Goal: Task Accomplishment & Management: Manage account settings

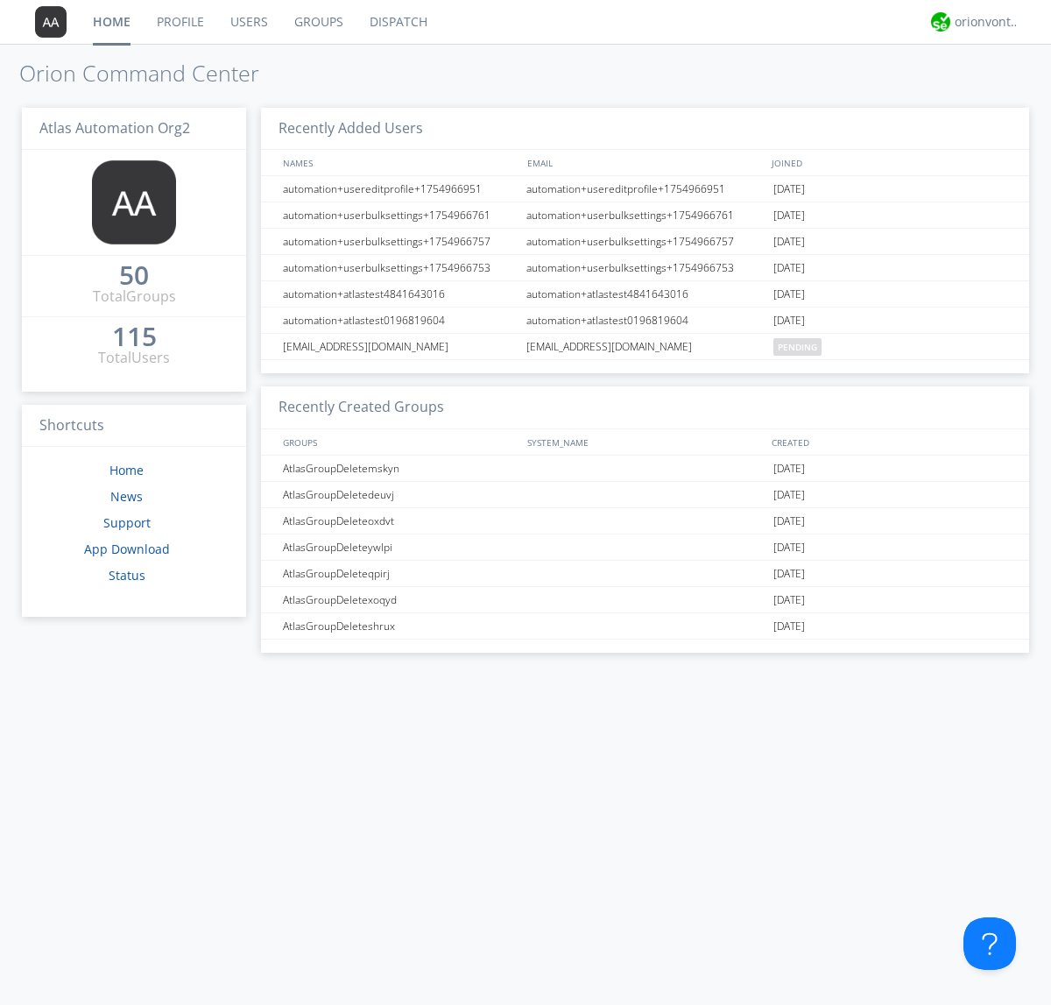
click at [248, 22] on link "Users" at bounding box center [249, 22] width 64 height 44
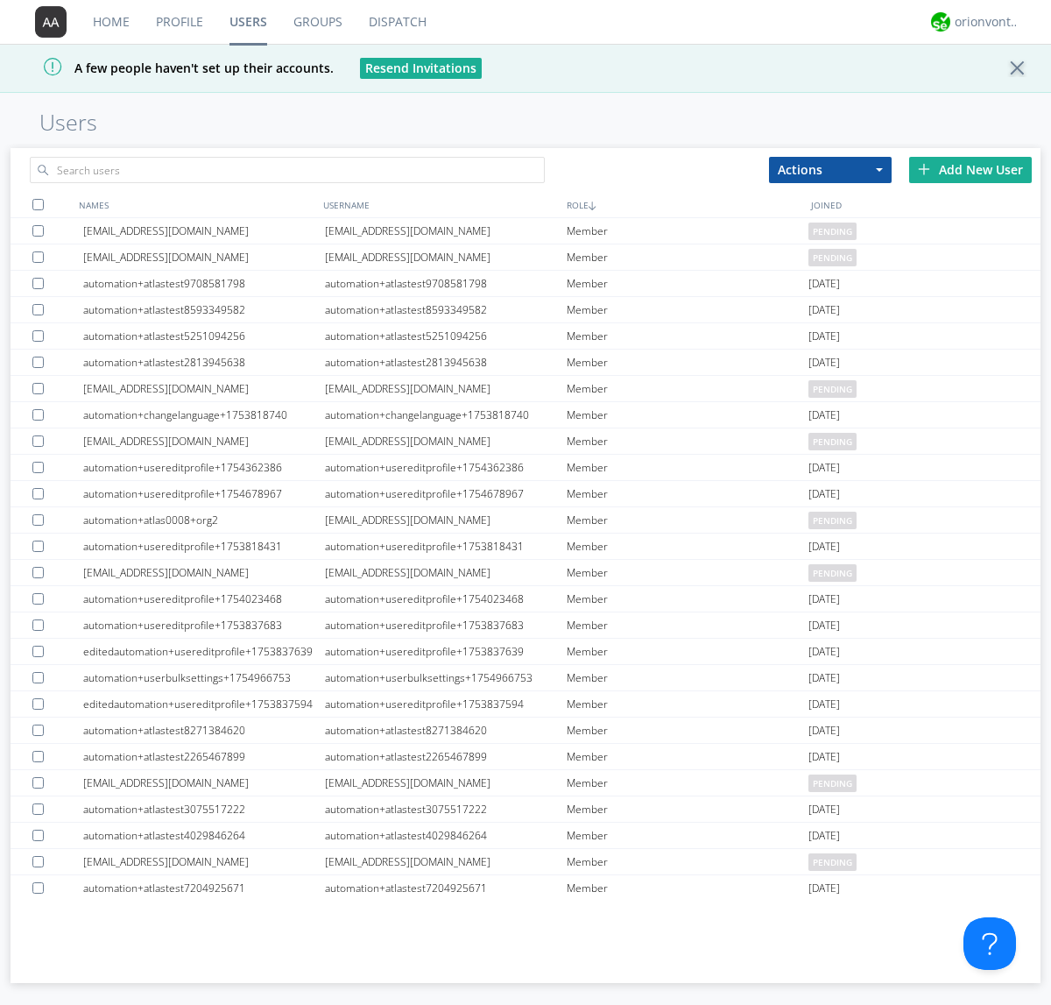
click at [971, 169] on div "Add New User" at bounding box center [970, 170] width 123 height 26
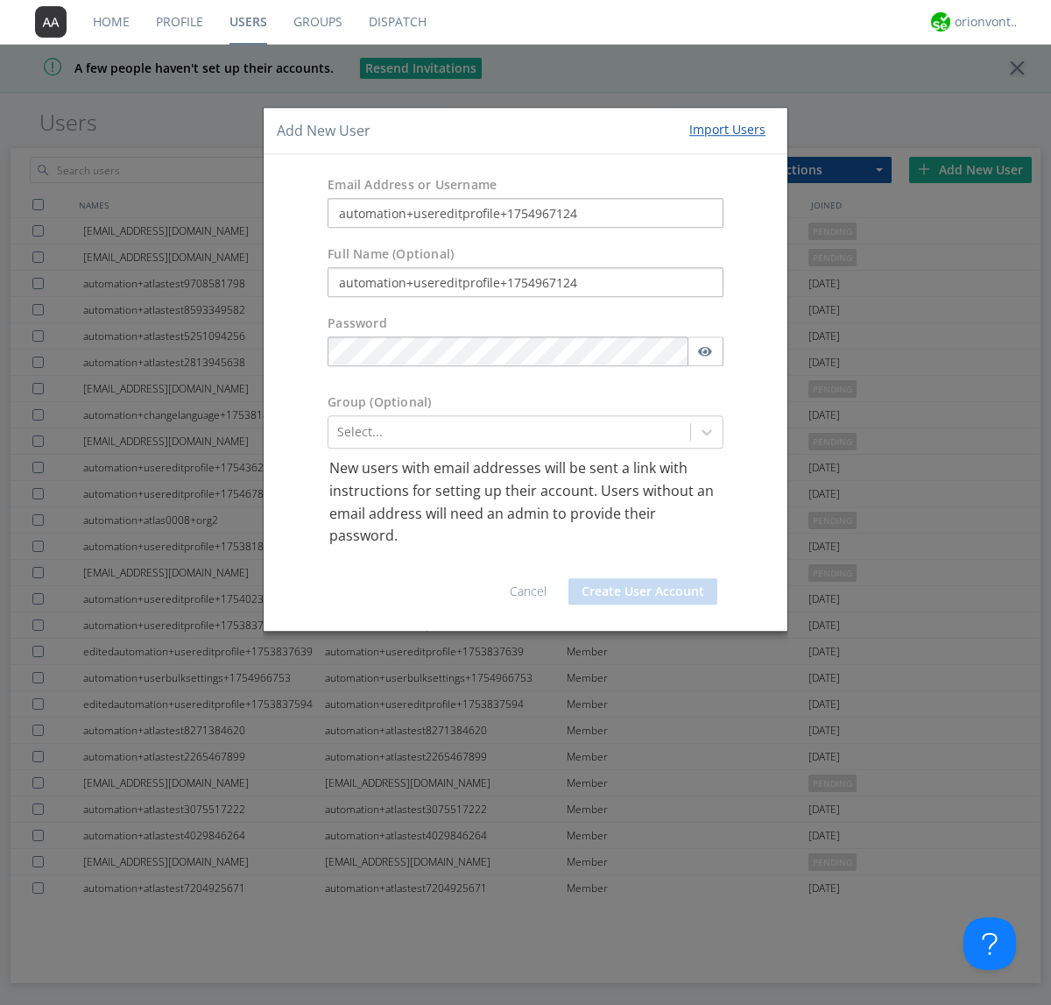
type input "automation+usereditprofile+1754967124"
click at [643, 590] on button "Create User Account" at bounding box center [643, 591] width 149 height 26
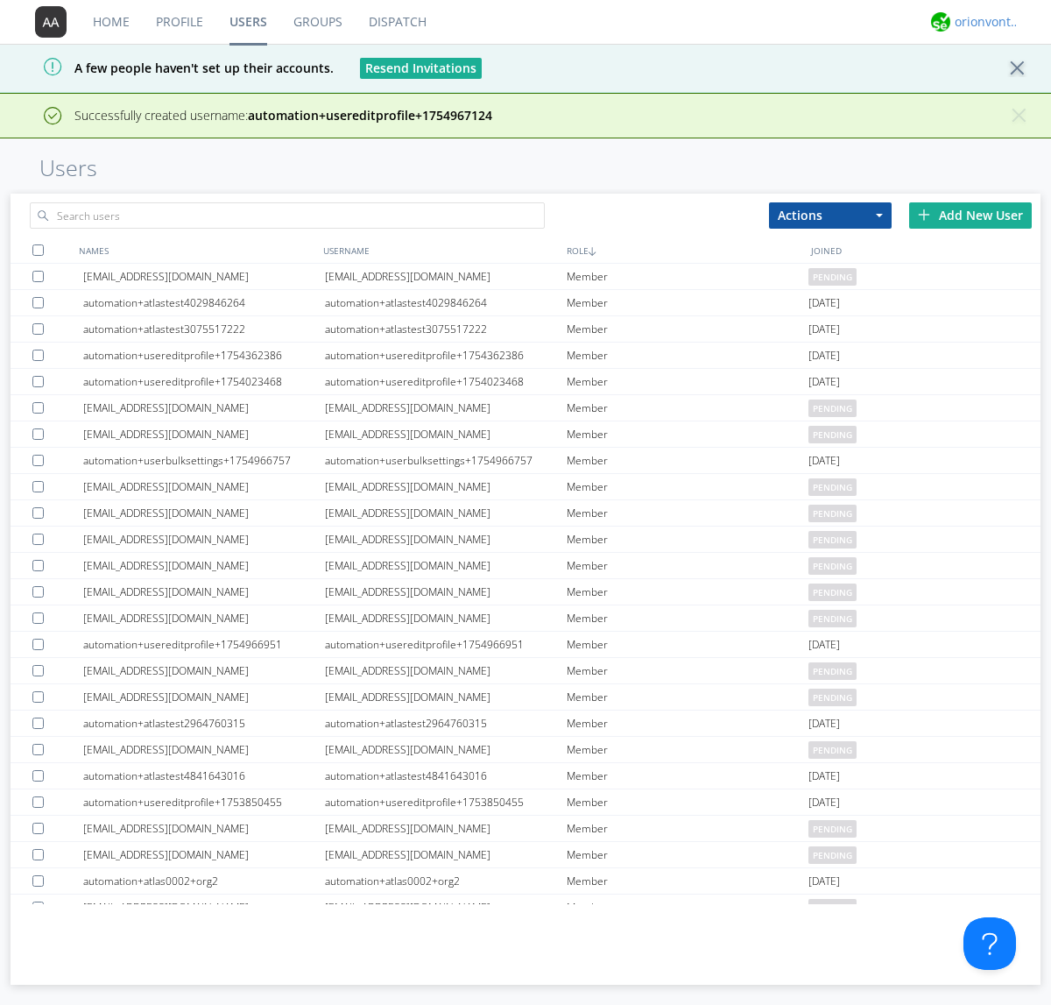
click at [983, 22] on div "orionvontas+atlas+automation+org2" at bounding box center [988, 22] width 66 height 18
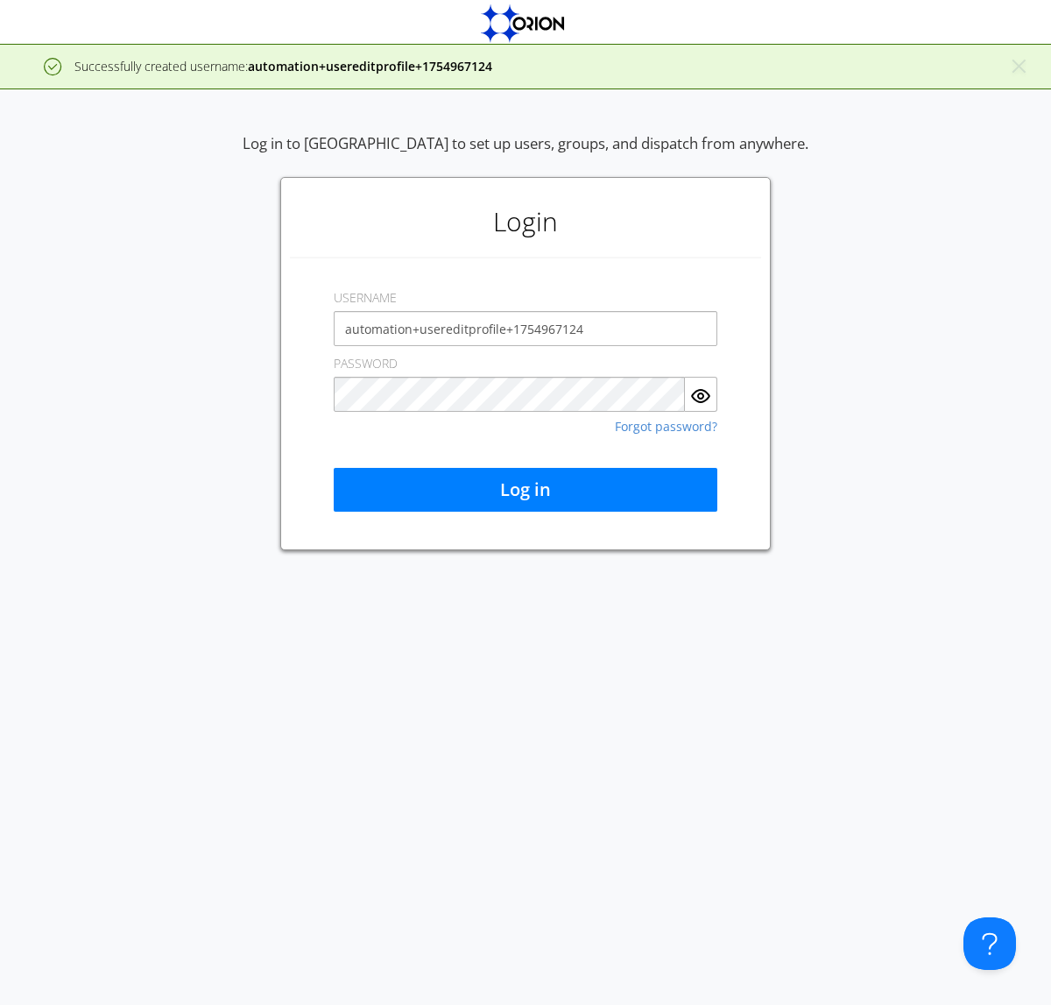
type input "automation+usereditprofile+1754967124"
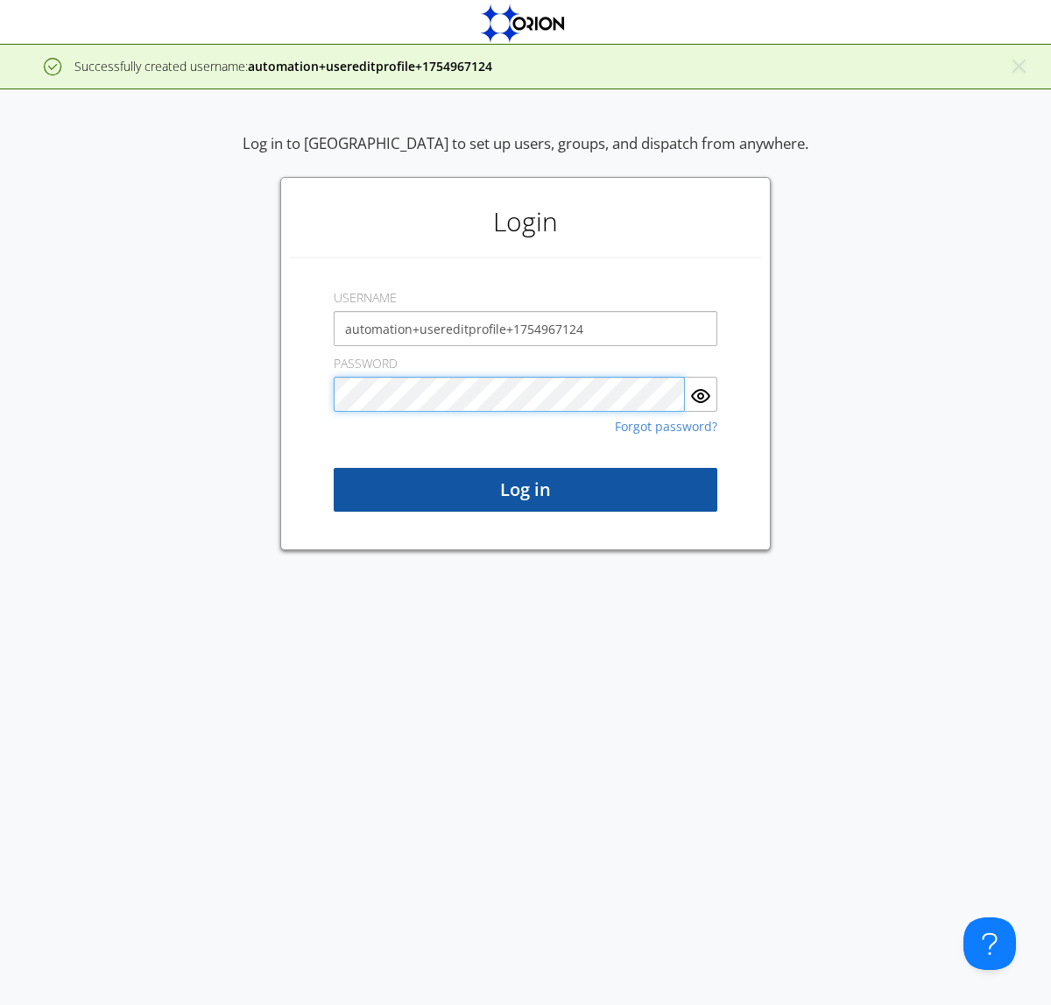
click at [526, 490] on button "Log in" at bounding box center [526, 490] width 384 height 44
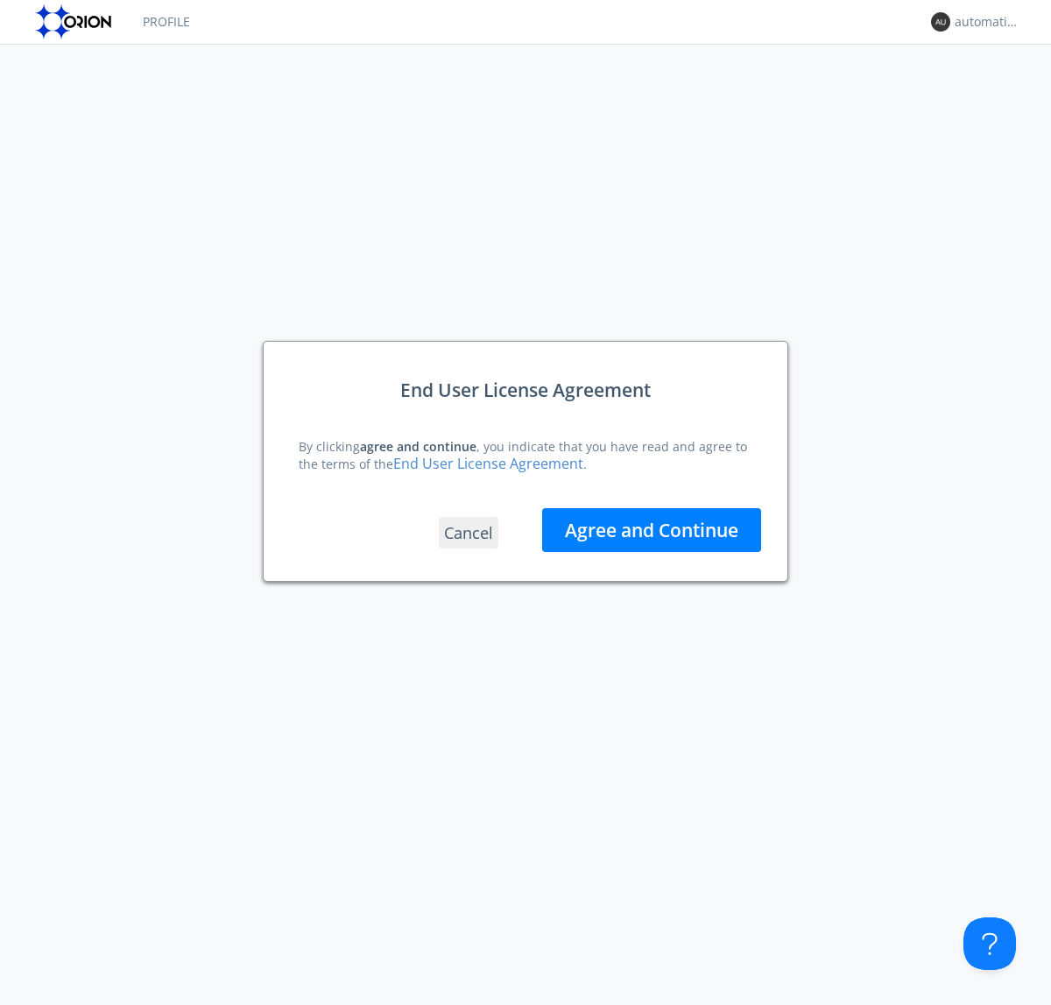
click at [652, 529] on button "Agree and Continue" at bounding box center [651, 530] width 219 height 44
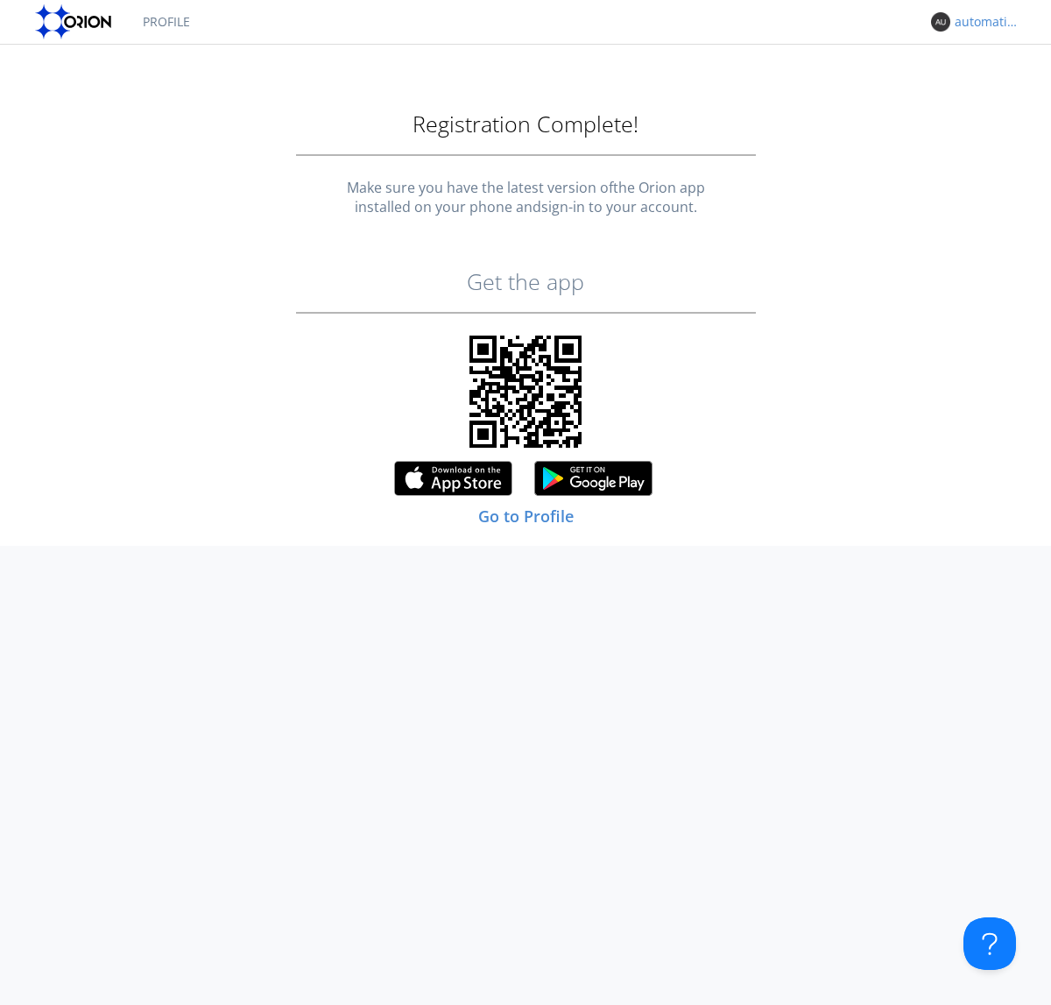
click at [983, 22] on div "automation+usereditprofile+1754967124" at bounding box center [988, 22] width 66 height 18
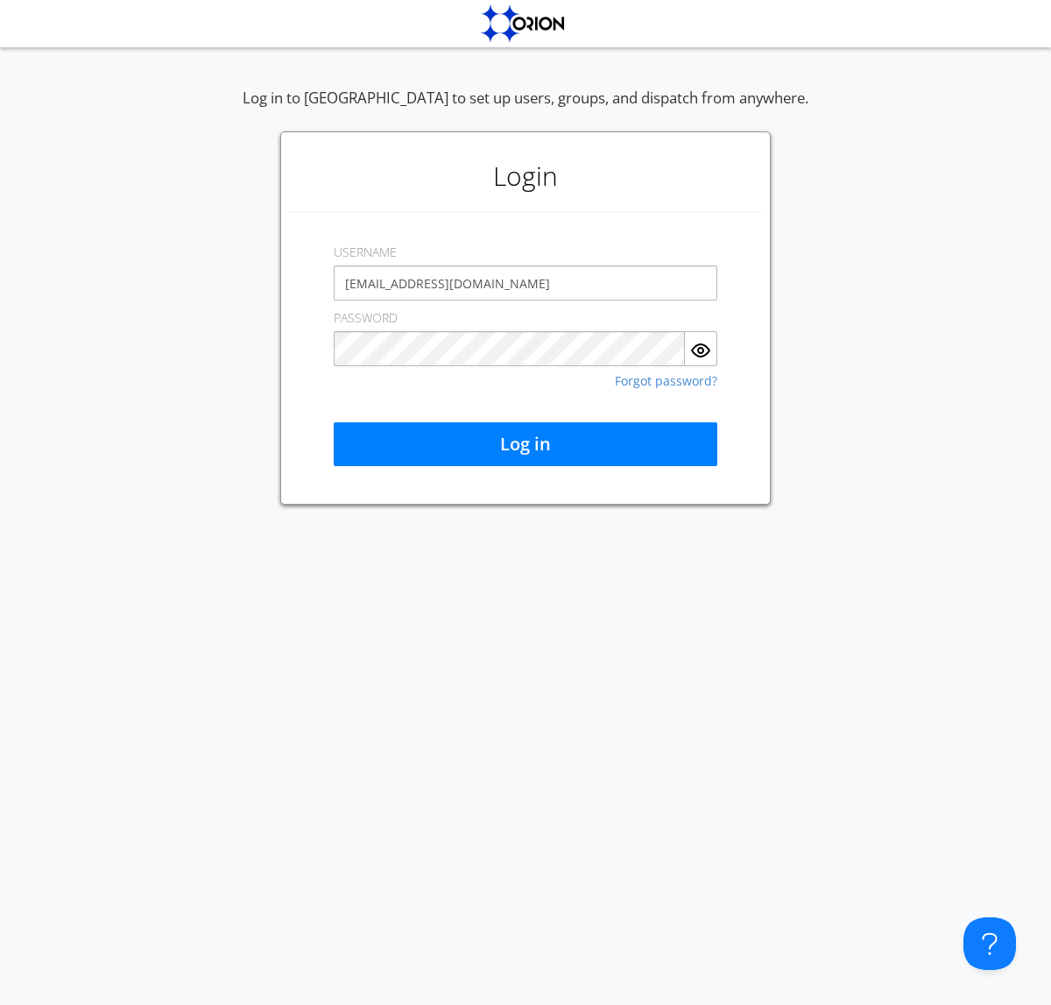
type input "[EMAIL_ADDRESS][DOMAIN_NAME]"
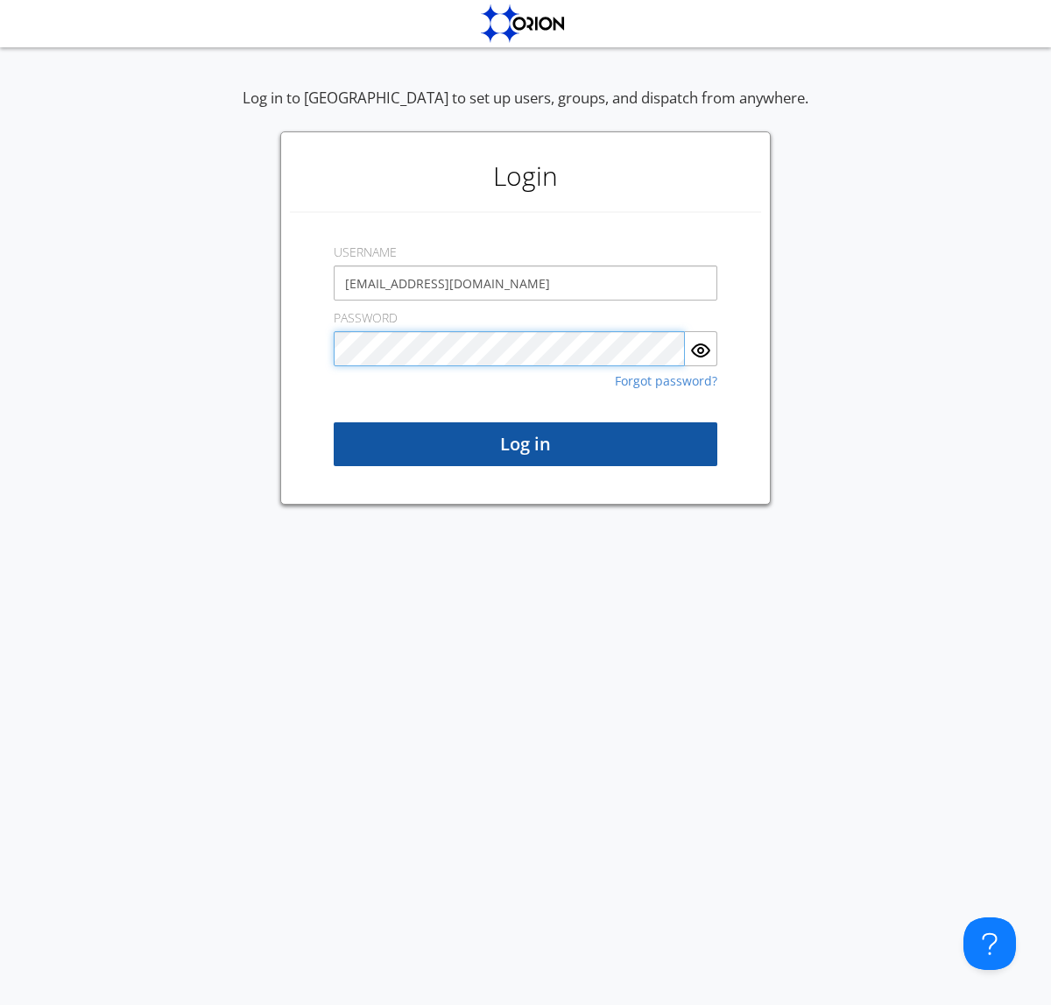
click at [526, 444] on button "Log in" at bounding box center [526, 444] width 384 height 44
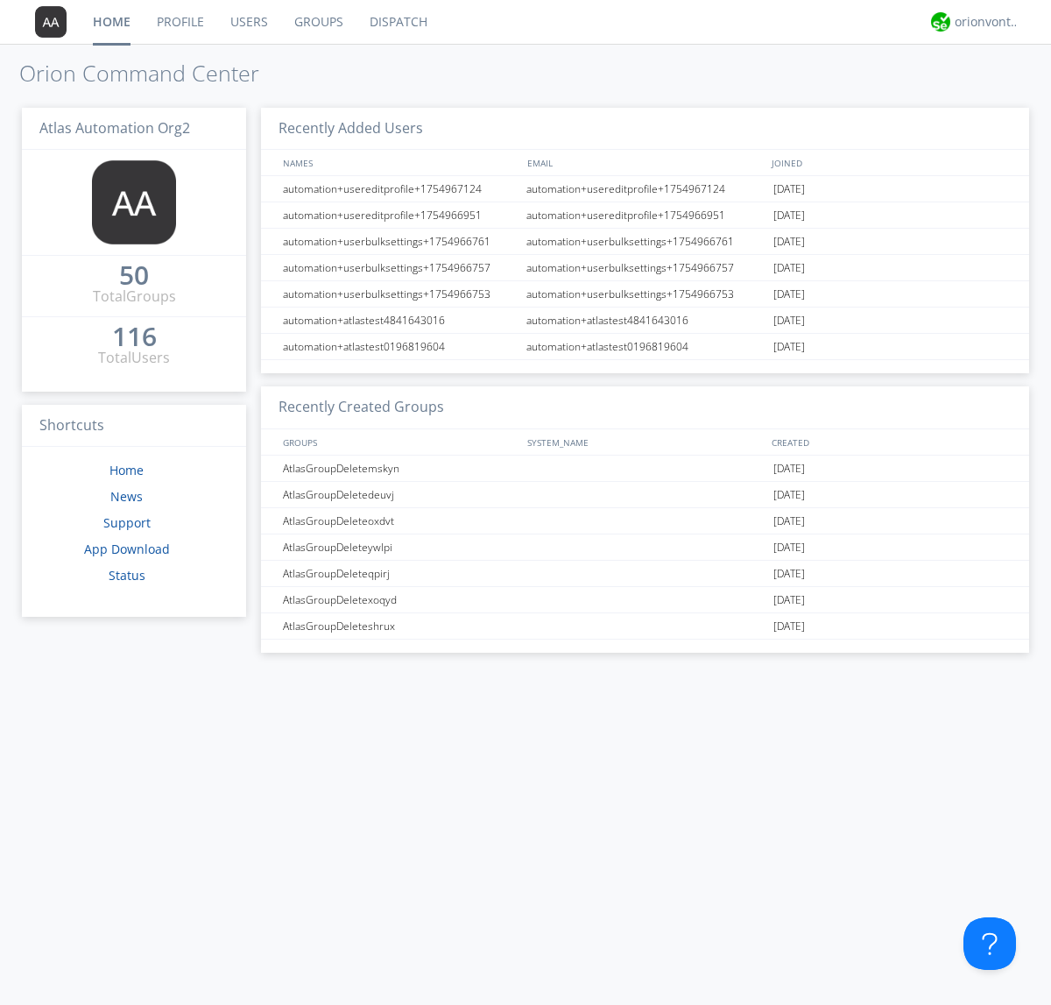
click at [248, 22] on link "Users" at bounding box center [249, 22] width 64 height 44
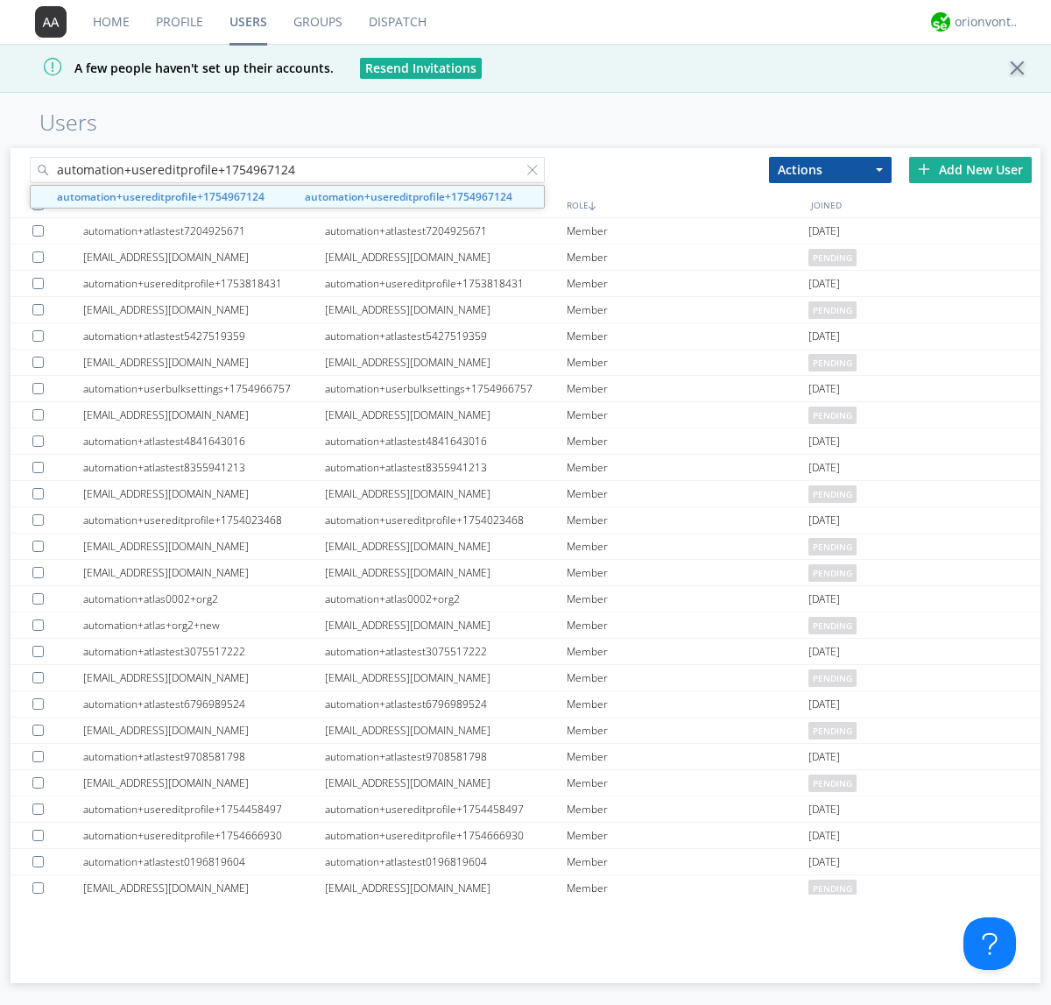
type input "automation+usereditprofile+1754967124"
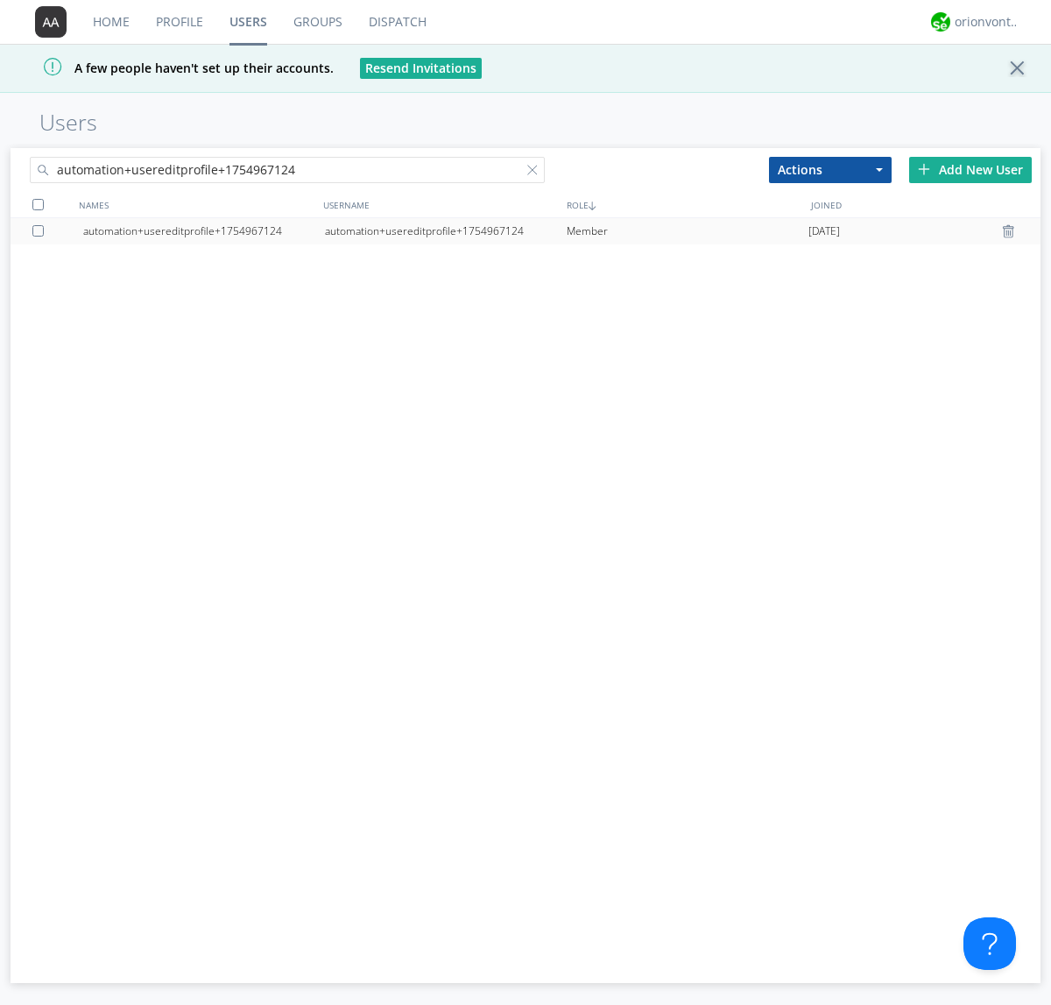
click at [445, 230] on div "automation+usereditprofile+1754967124" at bounding box center [446, 231] width 242 height 26
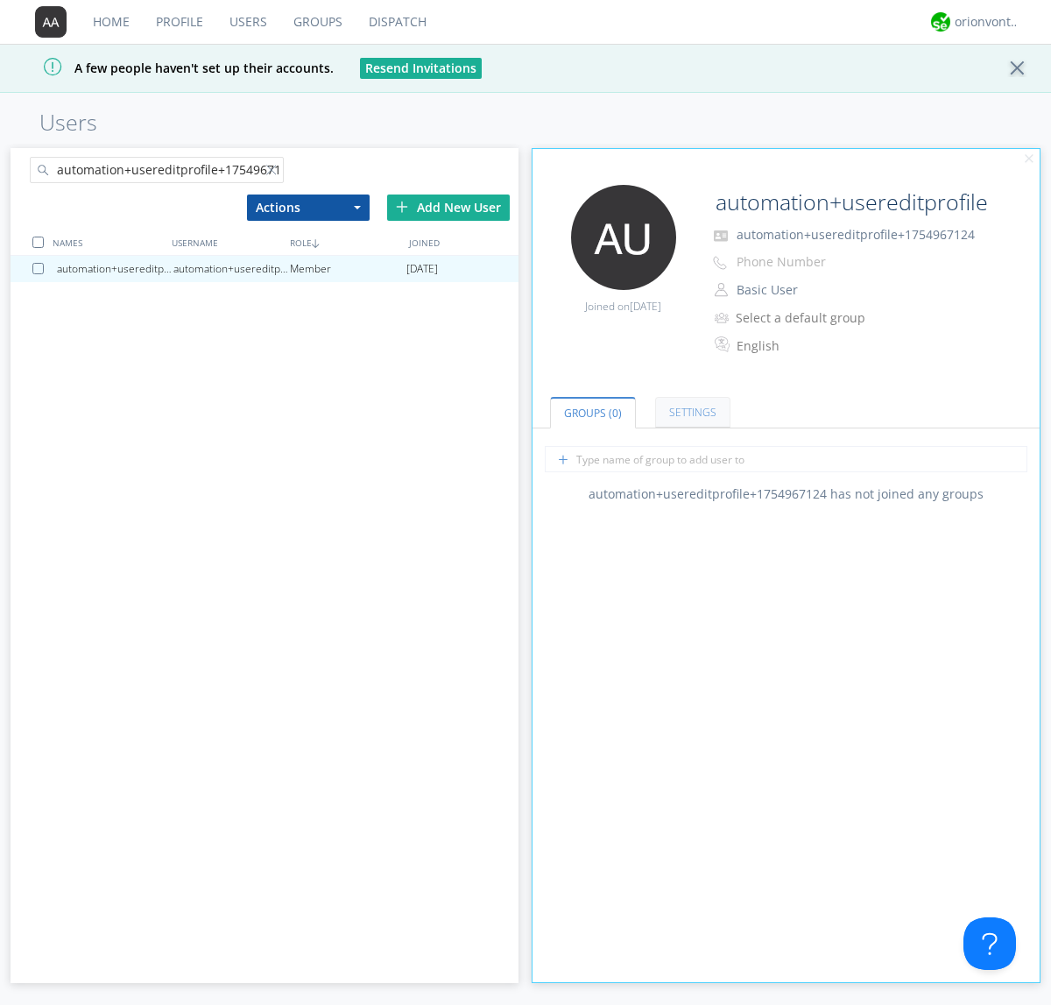
click at [690, 412] on link "Settings" at bounding box center [692, 412] width 75 height 31
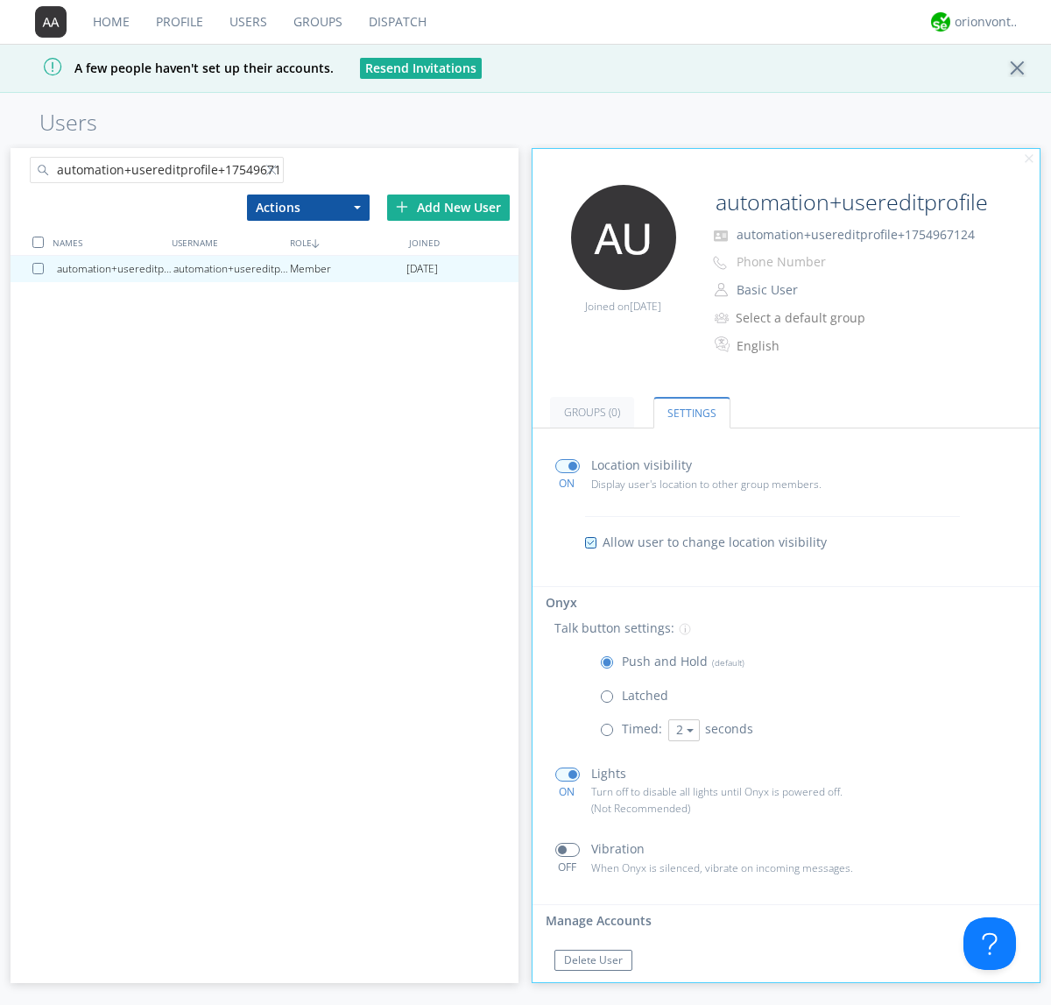
click at [602, 984] on button "Reset Password" at bounding box center [603, 994] width 96 height 21
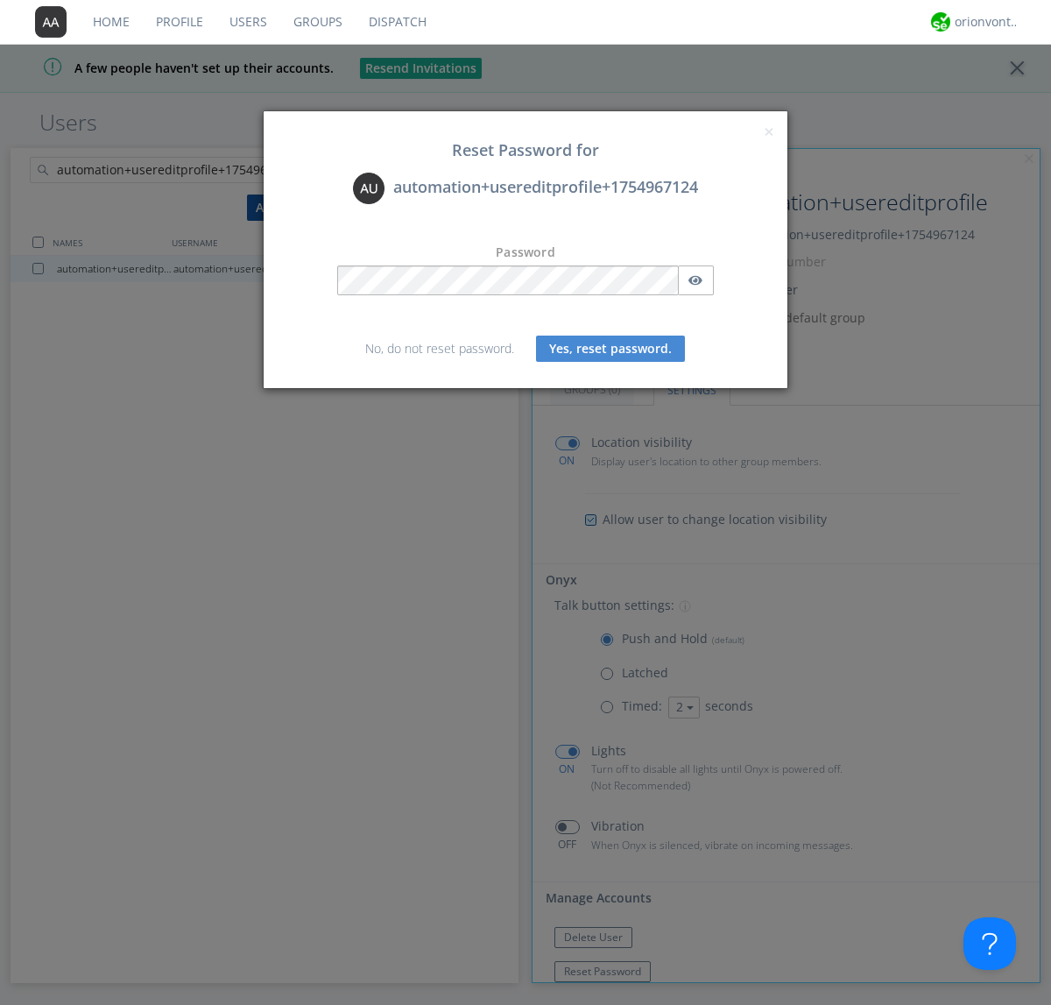
click at [611, 348] on button "Yes, reset password." at bounding box center [610, 349] width 149 height 26
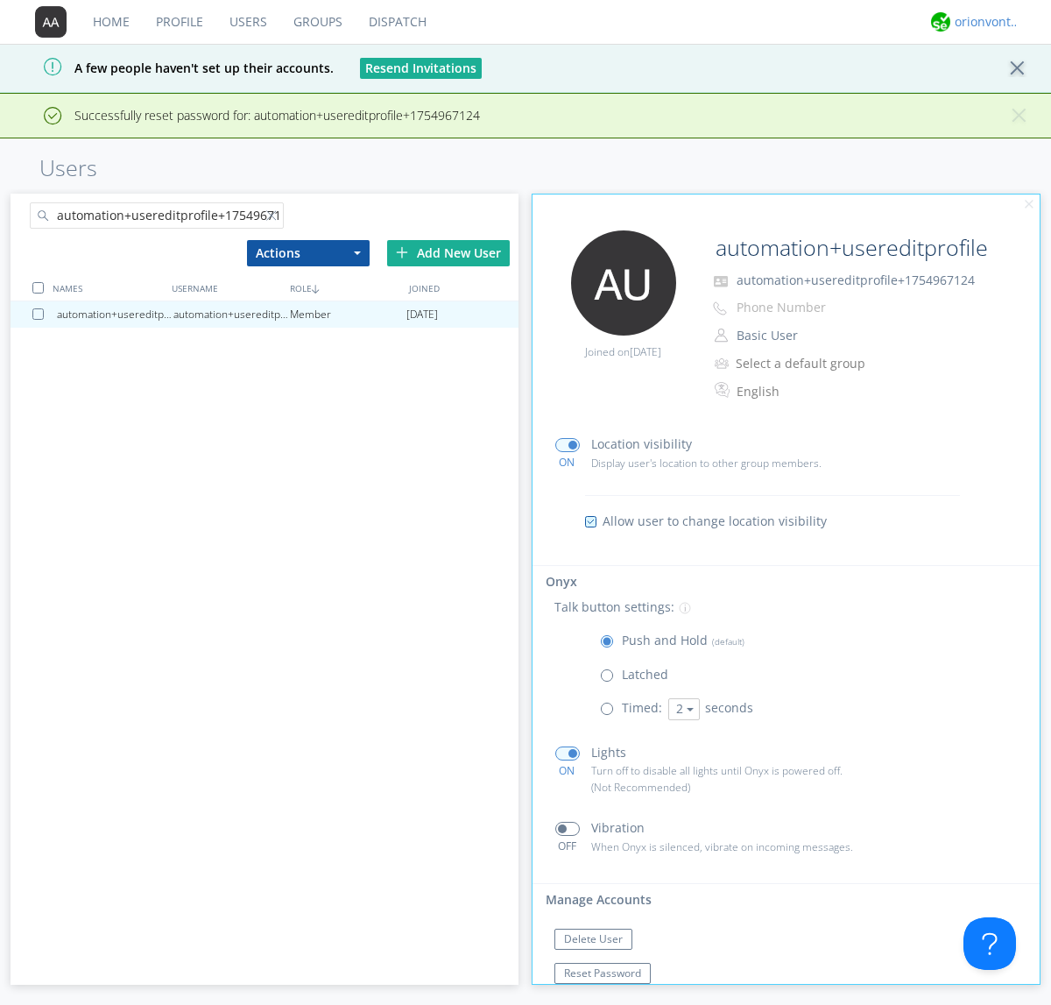
click at [983, 22] on div "orionvontas+atlas+automation+org2" at bounding box center [988, 22] width 66 height 18
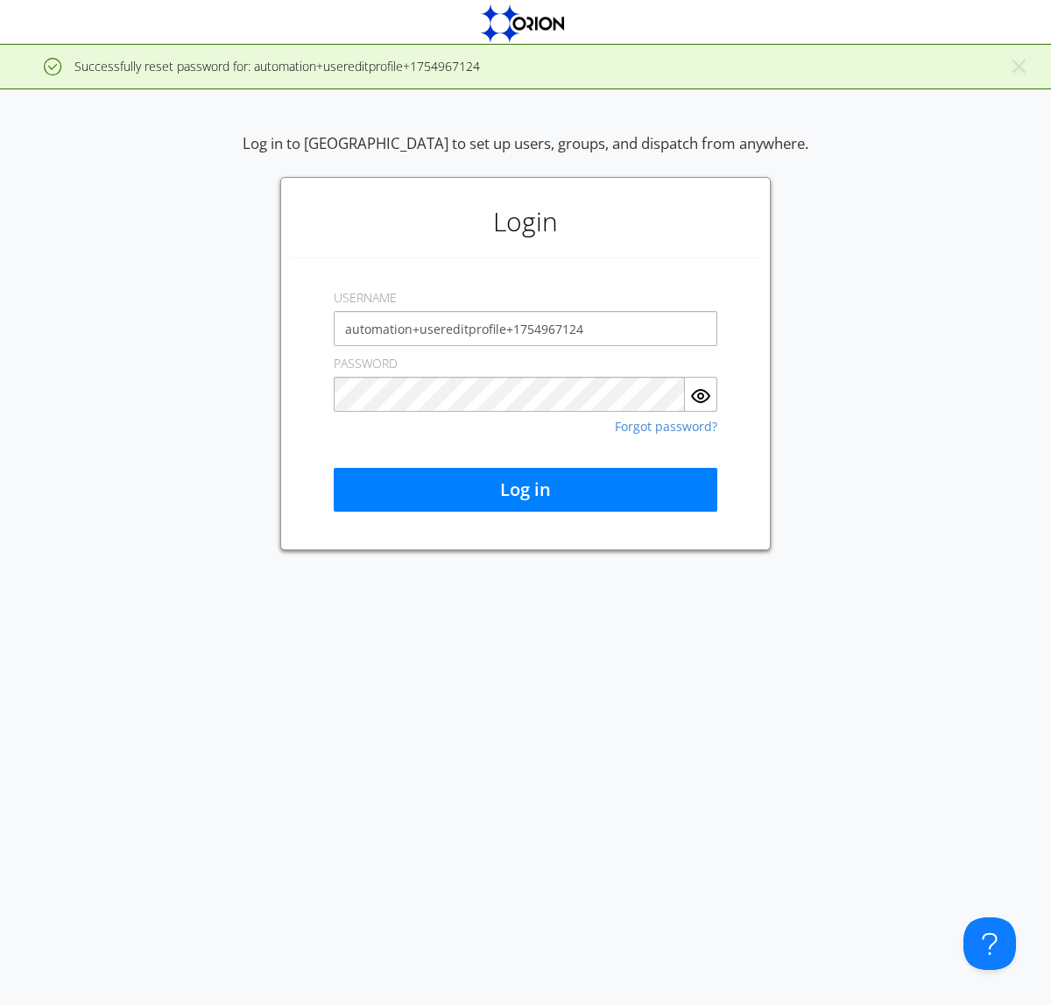
type input "automation+usereditprofile+1754967124"
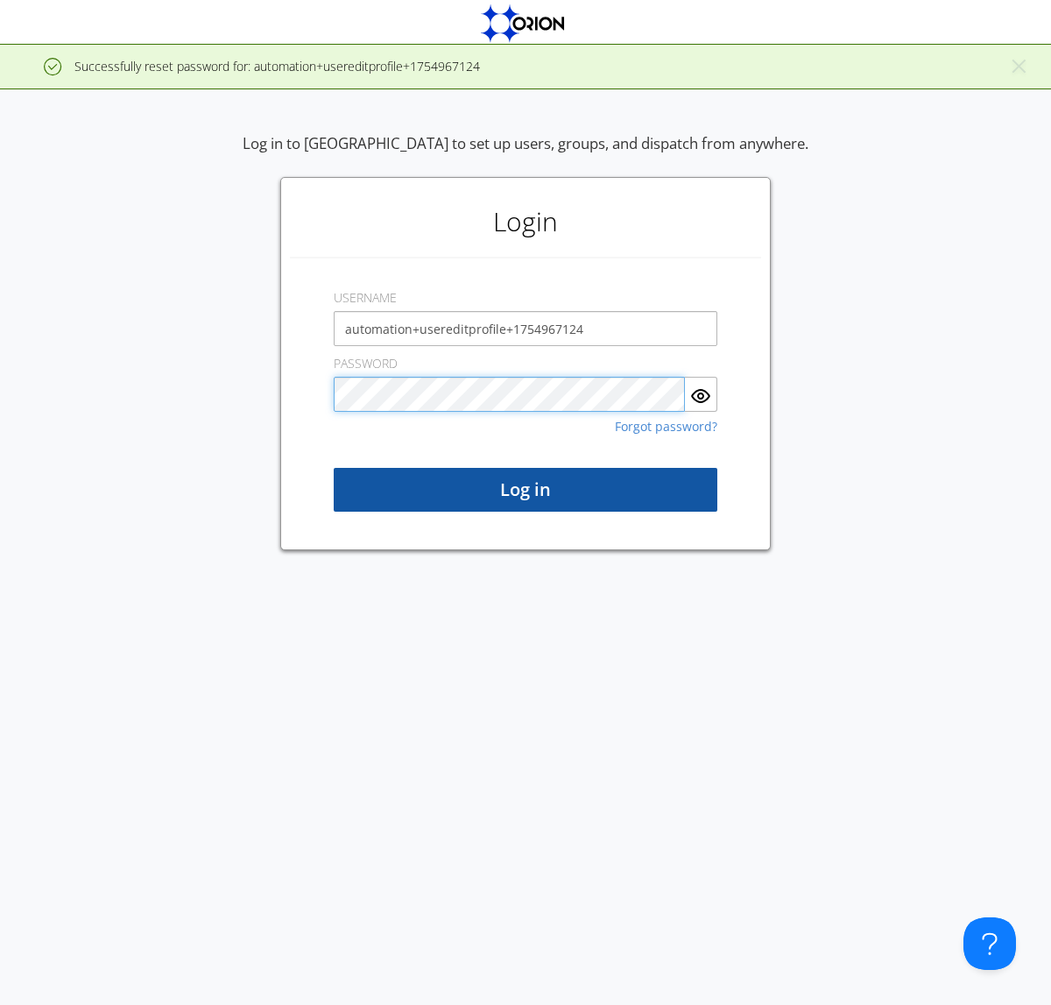
click at [526, 490] on button "Log in" at bounding box center [526, 490] width 384 height 44
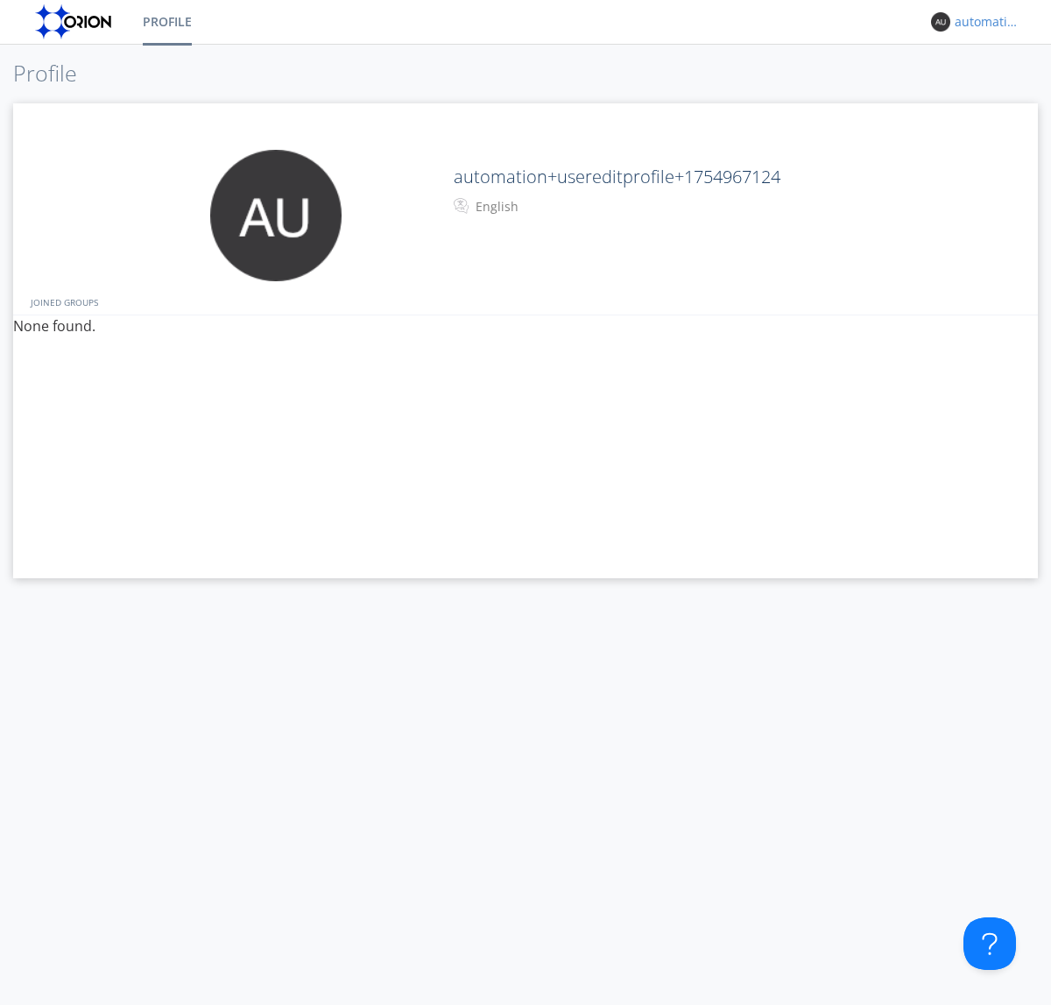
click at [983, 22] on div "automation+usereditprofile+1754967124" at bounding box center [988, 22] width 66 height 18
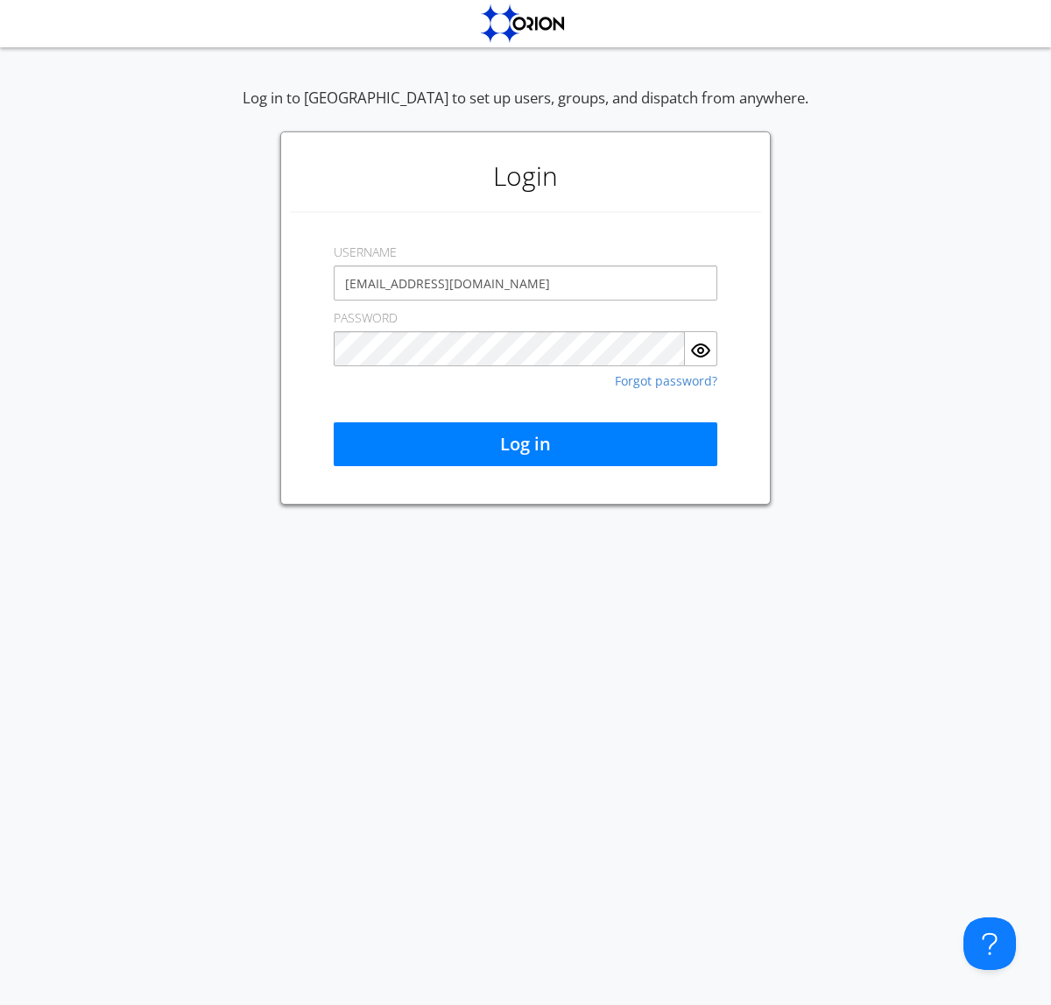
type input "[EMAIL_ADDRESS][DOMAIN_NAME]"
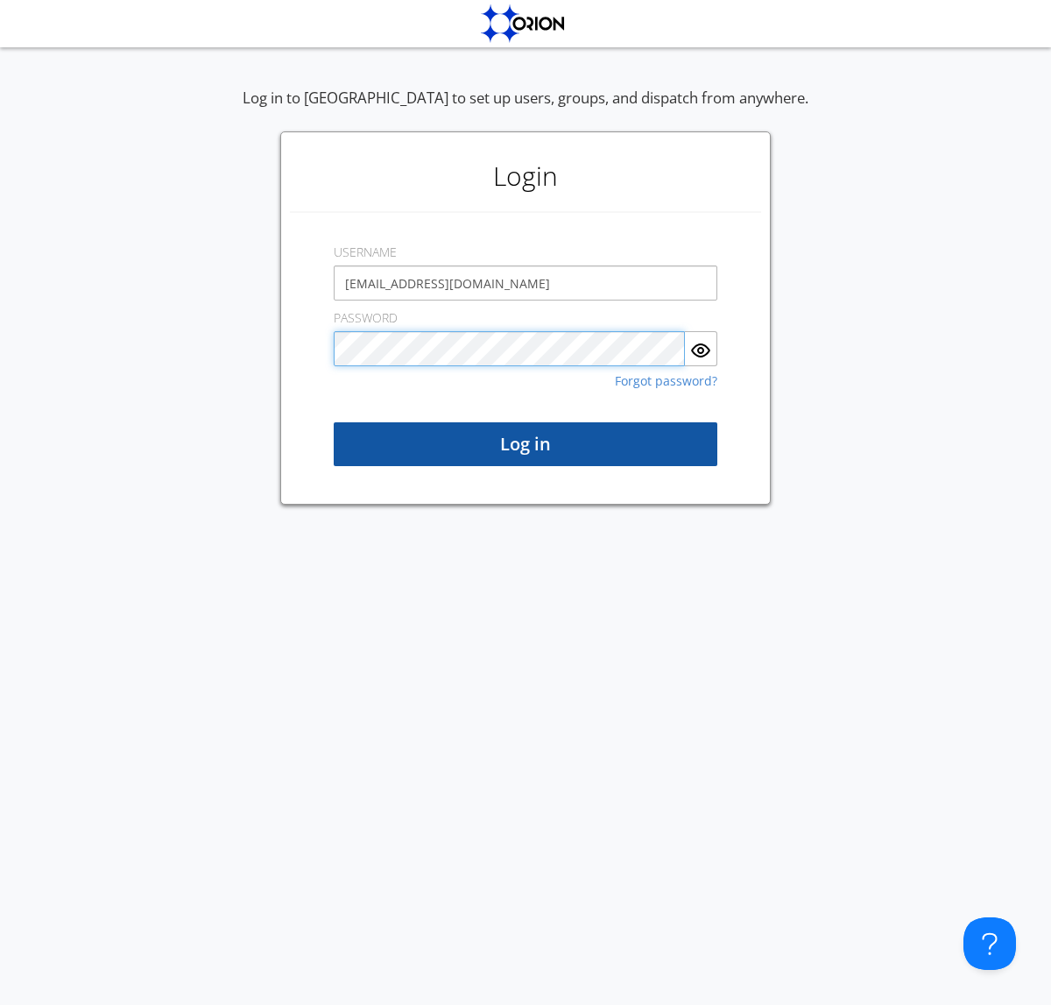
click at [526, 444] on button "Log in" at bounding box center [526, 444] width 384 height 44
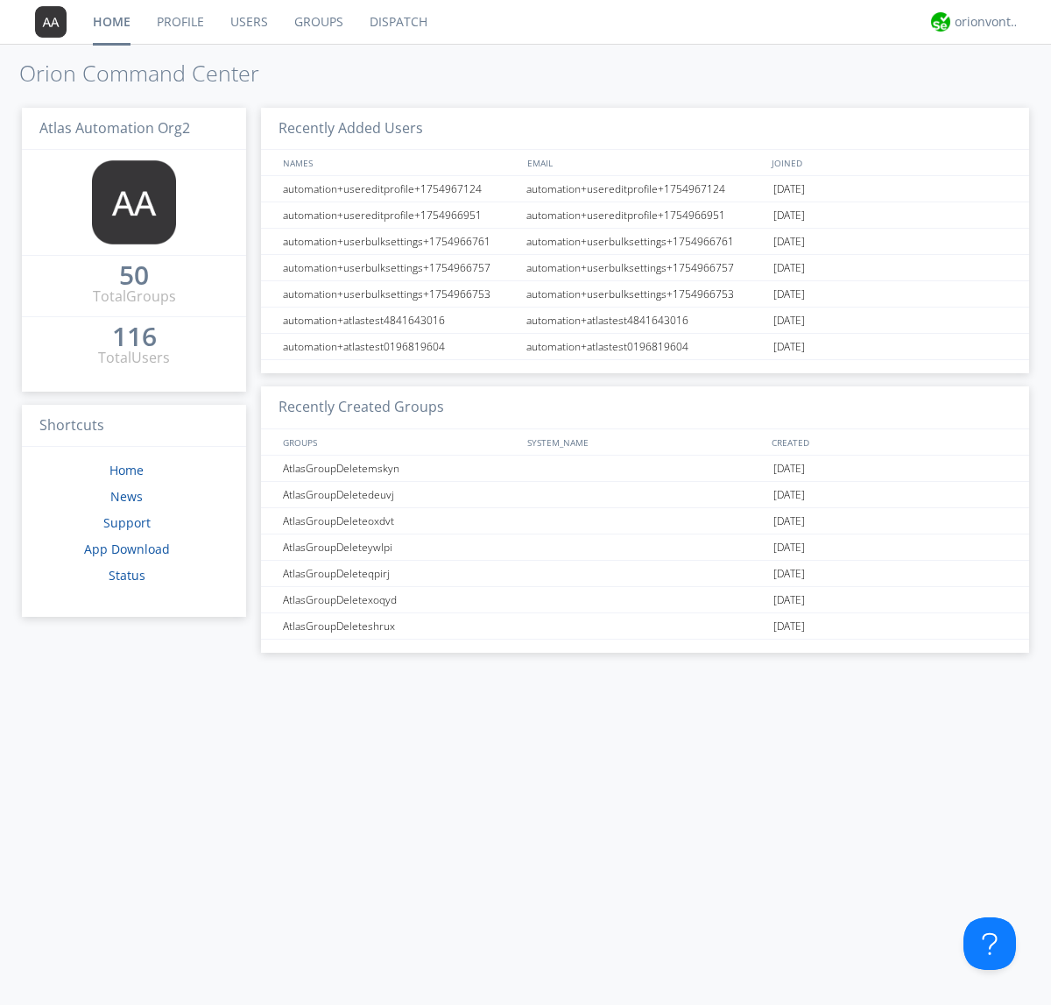
click at [248, 22] on link "Users" at bounding box center [249, 22] width 64 height 44
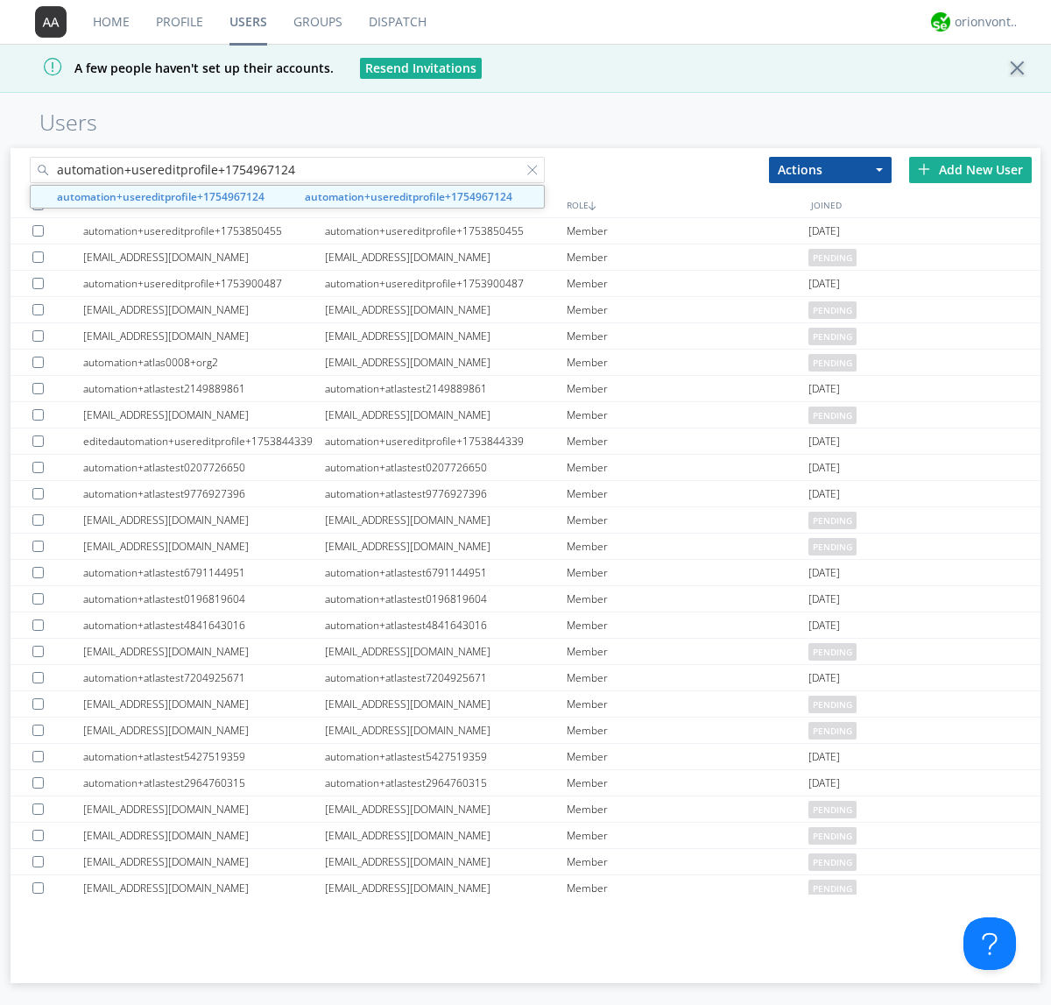
type input "automation+usereditprofile+1754967124"
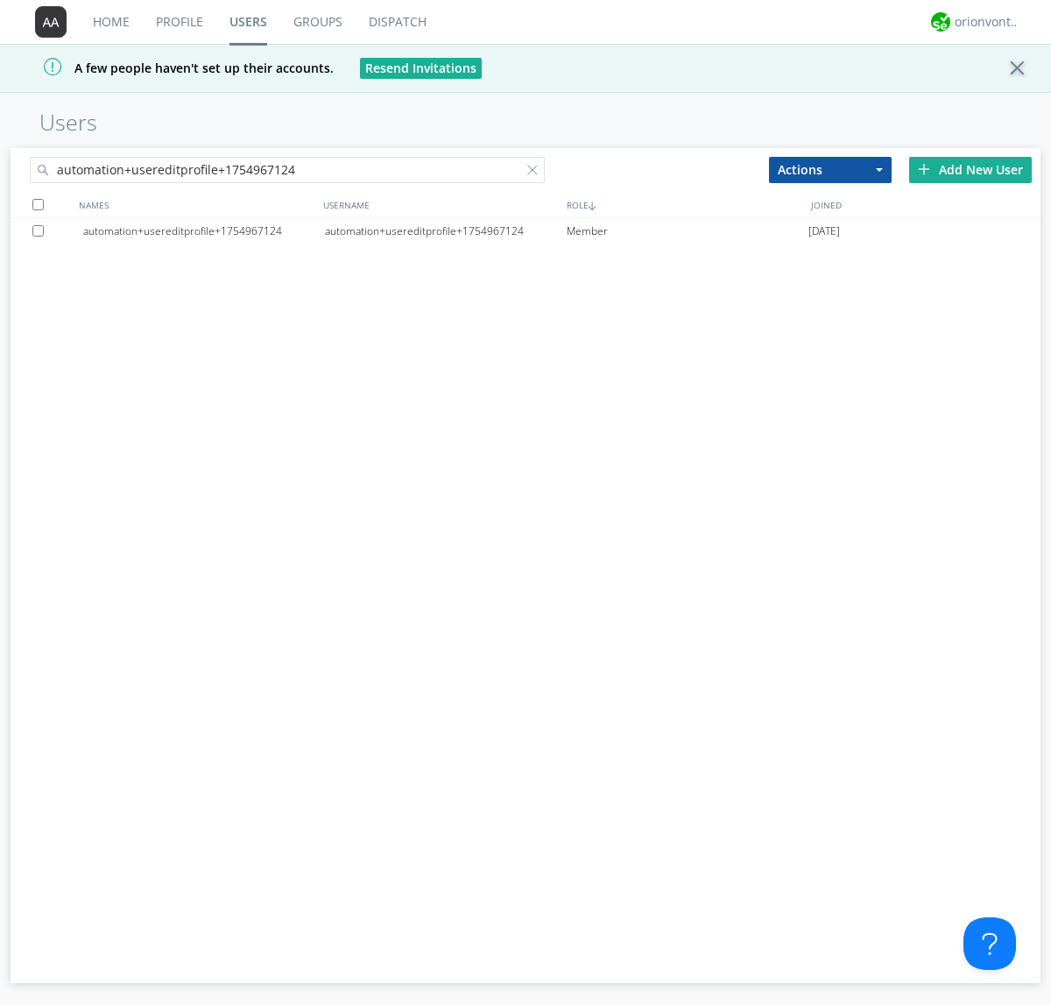
click at [41, 230] on div at bounding box center [41, 230] width 18 height 11
click at [830, 169] on button "Actions" at bounding box center [830, 170] width 123 height 26
click at [830, 222] on link "Delete User" at bounding box center [830, 222] width 121 height 23
